Goal: Transaction & Acquisition: Purchase product/service

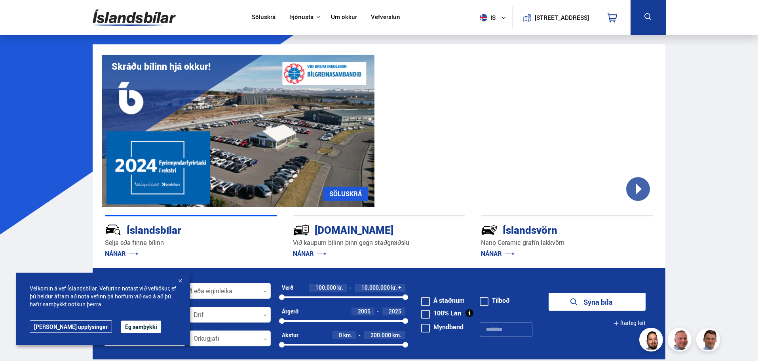
click at [121, 328] on button "Ég samþykki" at bounding box center [141, 326] width 40 height 13
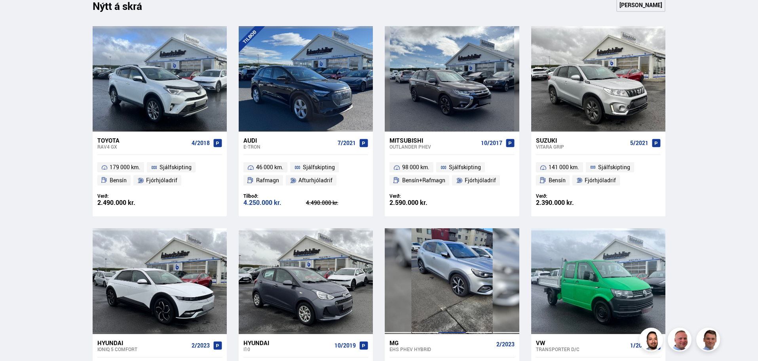
scroll to position [435, 0]
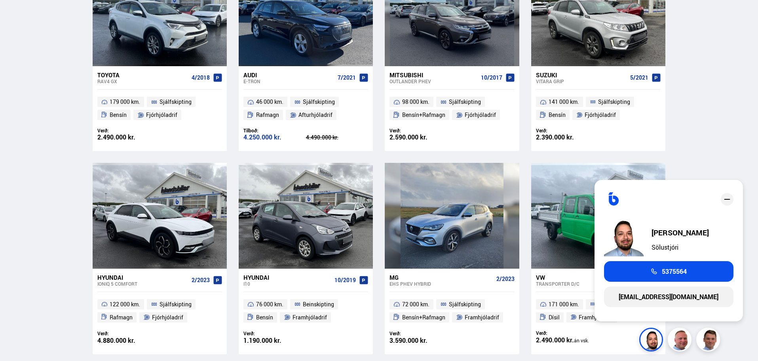
drag, startPoint x: 728, startPoint y: 203, endPoint x: 731, endPoint y: 199, distance: 5.4
click at [729, 202] on icon "close" at bounding box center [727, 199] width 10 height 10
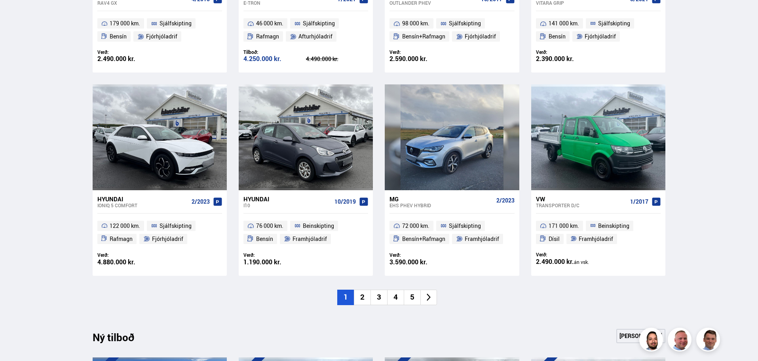
scroll to position [515, 0]
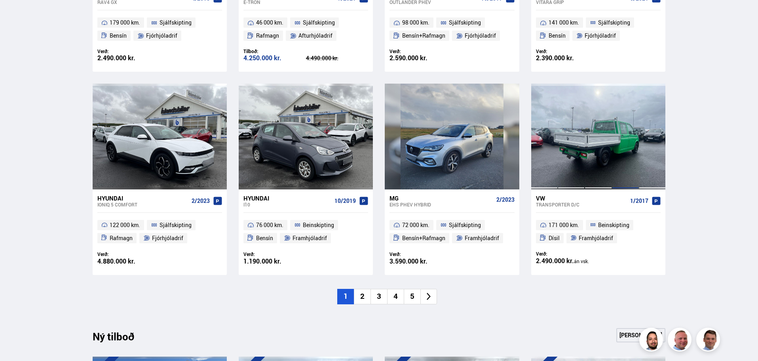
click at [622, 148] on div at bounding box center [625, 136] width 27 height 105
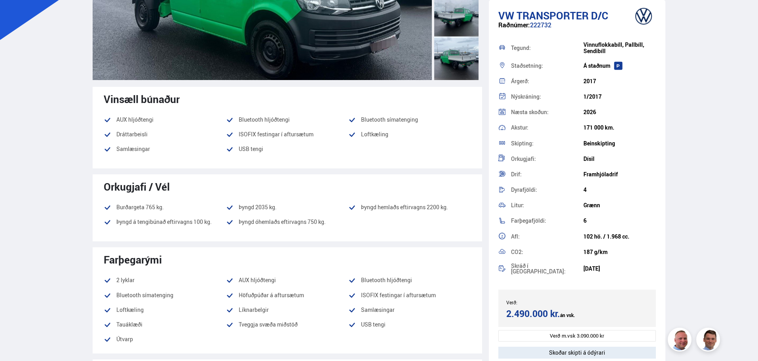
scroll to position [198, 0]
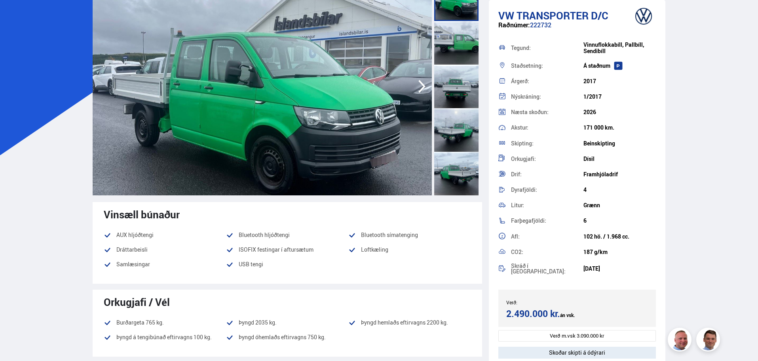
drag, startPoint x: 701, startPoint y: 141, endPoint x: 684, endPoint y: 143, distance: 17.5
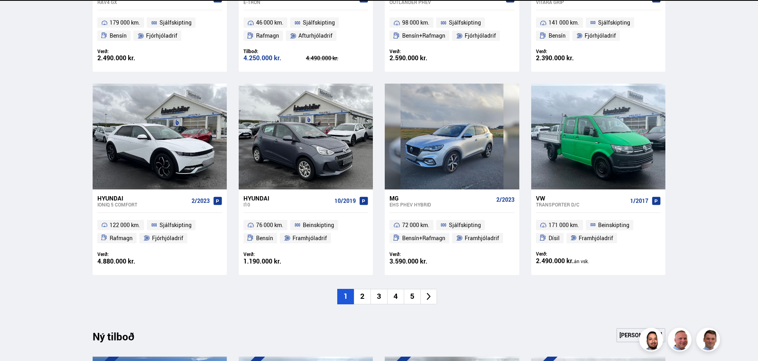
scroll to position [515, 0]
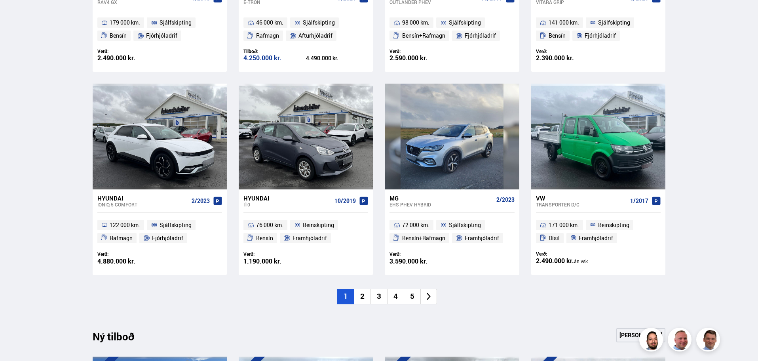
click at [363, 297] on li "2" at bounding box center [362, 296] width 17 height 15
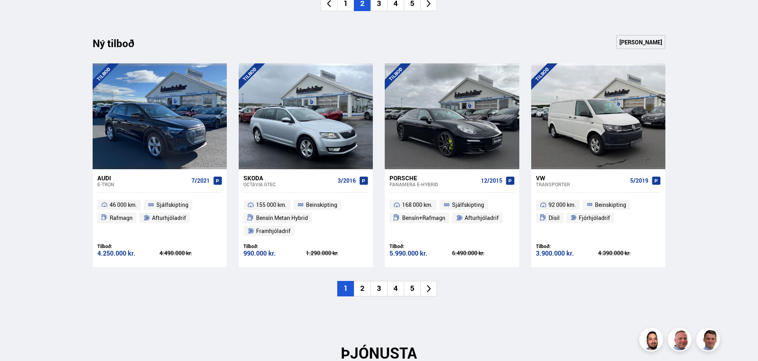
scroll to position [831, 0]
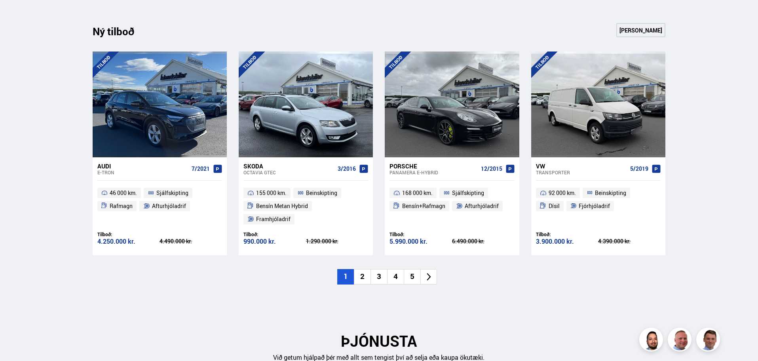
click at [366, 269] on li "2" at bounding box center [362, 276] width 17 height 15
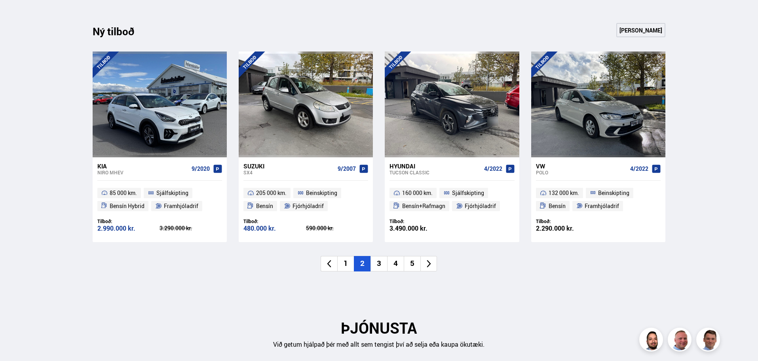
click at [376, 256] on li "3" at bounding box center [379, 263] width 17 height 15
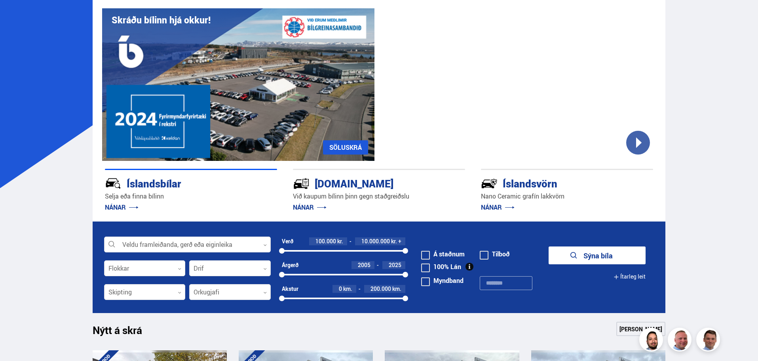
scroll to position [119, 0]
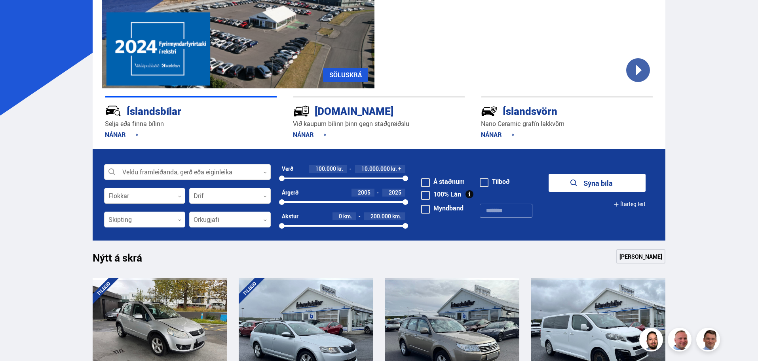
click at [162, 198] on div at bounding box center [145, 196] width 82 height 16
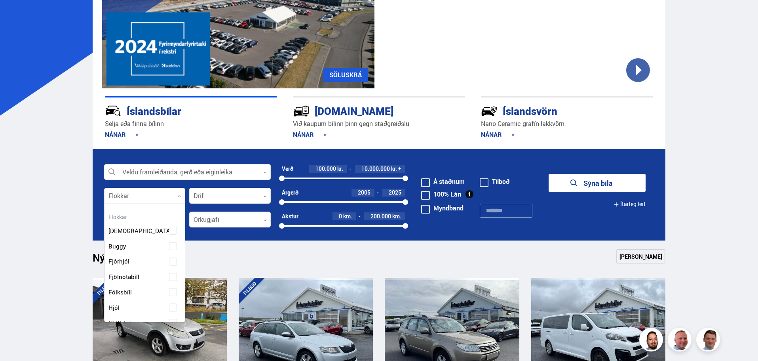
scroll to position [0, 0]
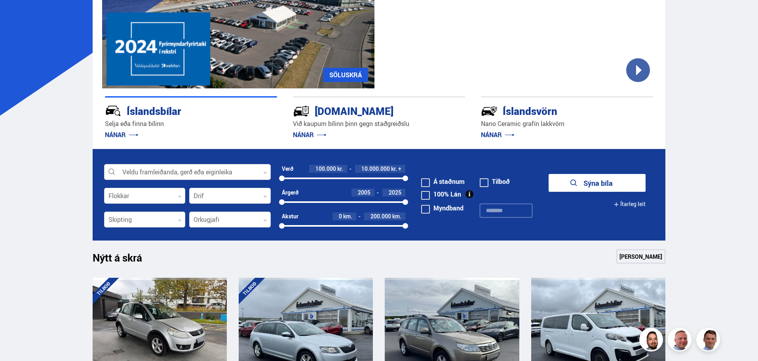
click at [108, 149] on form "Veldu framleiðanda, gerð eða eiginleika 0 Flokkar 0 Drif 0 Verð 100.000 kr. 10.…" at bounding box center [379, 194] width 573 height 91
click at [302, 178] on div at bounding box center [344, 178] width 124 height 2
drag, startPoint x: 301, startPoint y: 177, endPoint x: 319, endPoint y: 178, distance: 17.4
click at [319, 178] on div at bounding box center [319, 178] width 6 height 6
drag, startPoint x: 404, startPoint y: 179, endPoint x: 362, endPoint y: 179, distance: 41.6
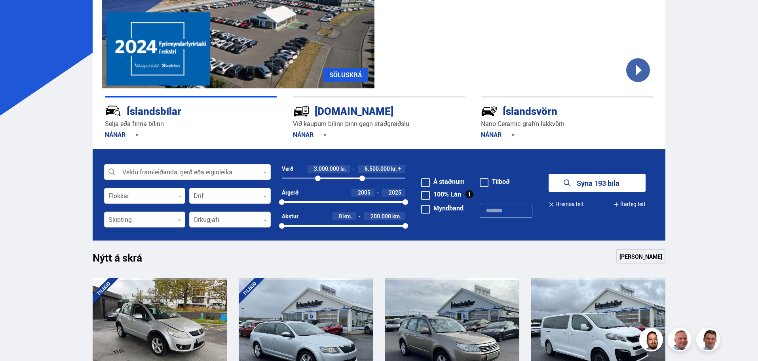
click at [362, 179] on div at bounding box center [362, 178] width 6 height 6
drag, startPoint x: 283, startPoint y: 202, endPoint x: 351, endPoint y: 204, distance: 68.5
click at [351, 204] on div at bounding box center [351, 202] width 6 height 6
drag, startPoint x: 403, startPoint y: 224, endPoint x: 357, endPoint y: 225, distance: 46.3
click at [357, 225] on div at bounding box center [357, 226] width 6 height 6
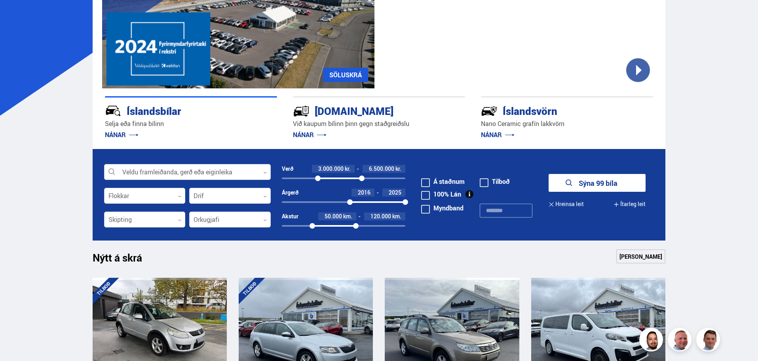
drag, startPoint x: 282, startPoint y: 224, endPoint x: 312, endPoint y: 224, distance: 30.5
click at [312, 224] on div at bounding box center [313, 226] width 6 height 6
click at [589, 188] on button "Sýna 69 bíla" at bounding box center [597, 183] width 97 height 18
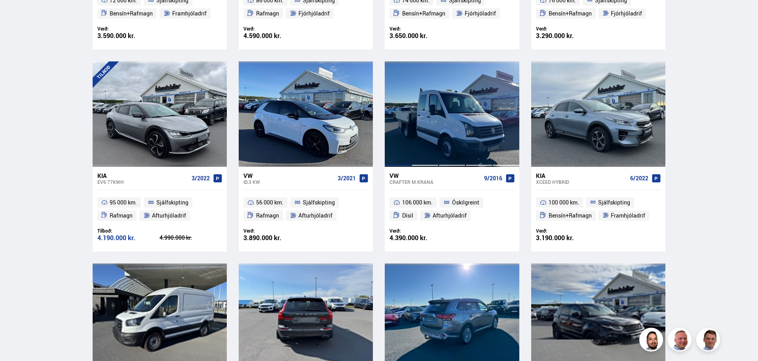
scroll to position [317, 0]
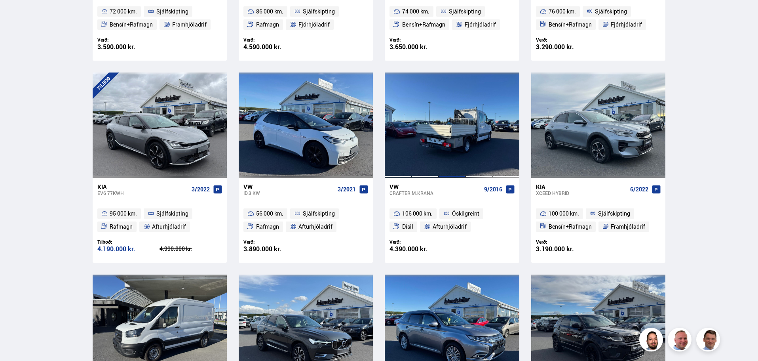
click at [462, 125] on div at bounding box center [452, 124] width 27 height 105
